Goal: Information Seeking & Learning: Learn about a topic

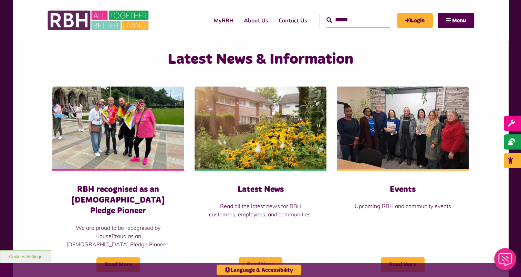
scroll to position [446, 0]
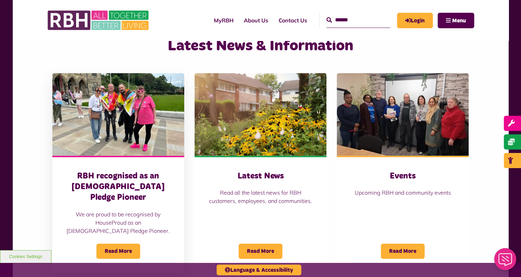
click at [121, 175] on h3 "RBH recognised as an [DEMOGRAPHIC_DATA] Pledge Pioneer" at bounding box center [118, 187] width 104 height 32
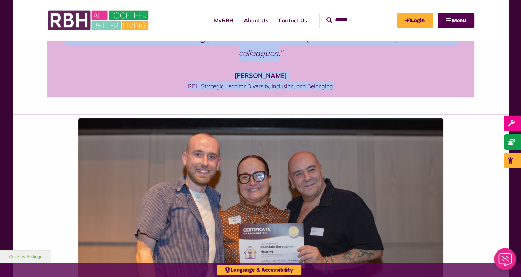
scroll to position [499, 0]
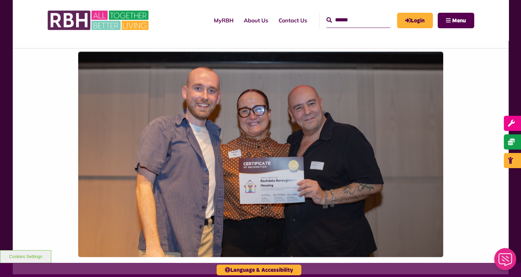
drag, startPoint x: 47, startPoint y: 126, endPoint x: 452, endPoint y: 94, distance: 406.5
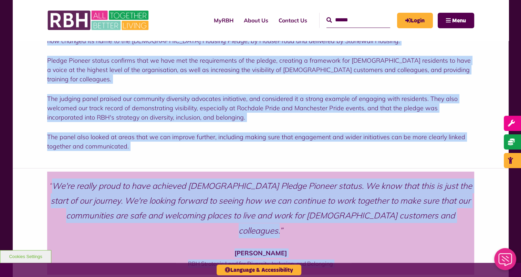
scroll to position [255, 0]
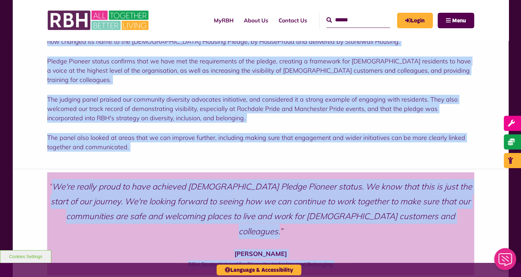
copy main "We are pleased and proud to share with you that we have been recognised as a [D…"
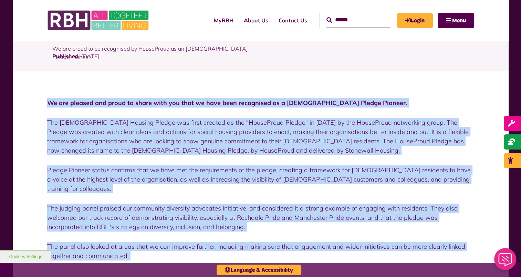
scroll to position [140, 0]
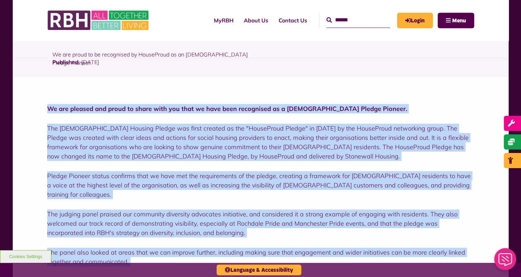
click at [284, 151] on p "The [DEMOGRAPHIC_DATA] Housing Pledge was first created as the "HouseProud Pled…" at bounding box center [260, 142] width 427 height 37
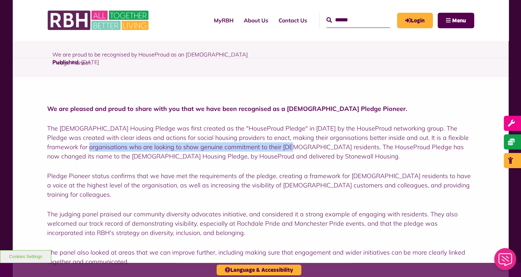
drag, startPoint x: 252, startPoint y: 146, endPoint x: 44, endPoint y: 147, distance: 208.1
click at [44, 147] on div "We are pleased and proud to share with you that we have been recognised as a [D…" at bounding box center [261, 179] width 496 height 207
copy p "who are looking to show genuine commitment to their [DEMOGRAPHIC_DATA] resident…"
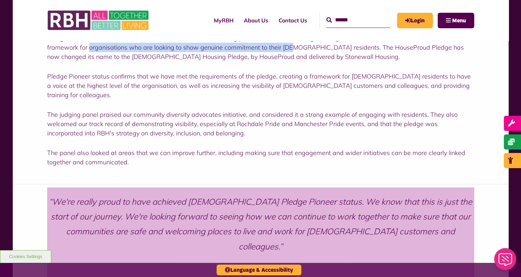
scroll to position [232, 0]
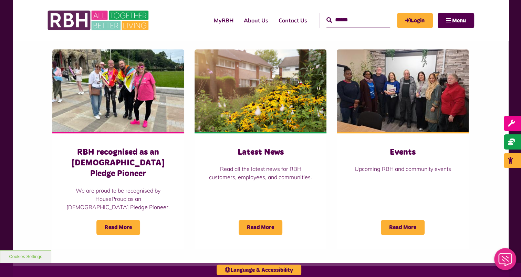
scroll to position [472, 0]
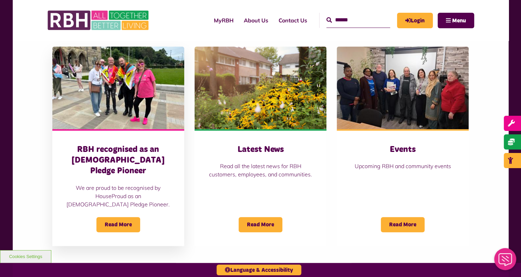
click at [116, 156] on h3 "RBH recognised as an [DEMOGRAPHIC_DATA] Pledge Pioneer" at bounding box center [118, 160] width 104 height 32
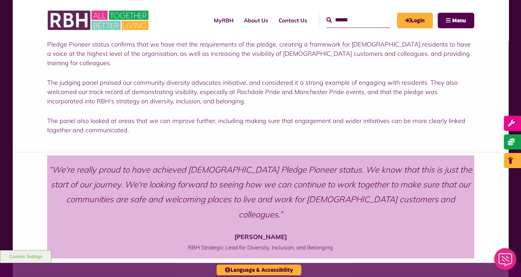
scroll to position [282, 0]
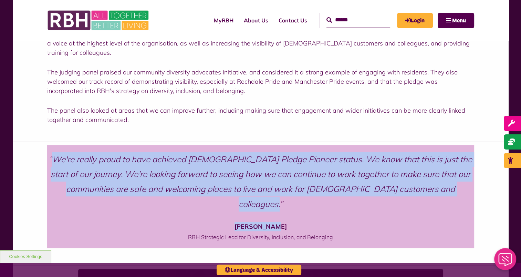
drag, startPoint x: 449, startPoint y: 182, endPoint x: 476, endPoint y: 190, distance: 28.4
click at [476, 190] on div "We're really proud to have achieved LGBTQ+ Pledge Pioneer status. We know that …" at bounding box center [261, 204] width 496 height 124
copy figure "We're really proud to have achieved LGBTQ+ Pledge Pioneer status. We know that …"
